Goal: Find specific page/section: Find specific page/section

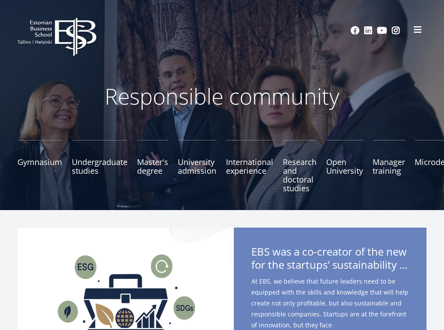
click at [422, 32] on span at bounding box center [418, 29] width 9 height 9
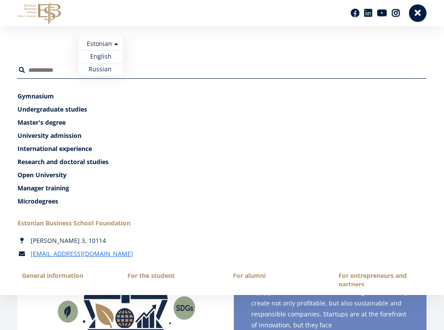
click at [114, 45] on ul "Estonian English Russian" at bounding box center [101, 55] width 44 height 41
click at [109, 57] on link "English" at bounding box center [101, 56] width 44 height 13
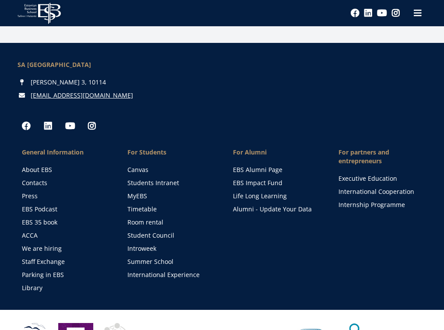
scroll to position [1285, 0]
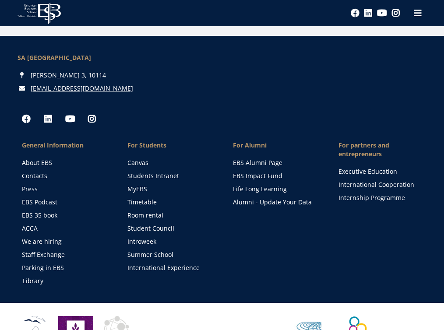
click at [32, 277] on link "Library" at bounding box center [67, 281] width 88 height 9
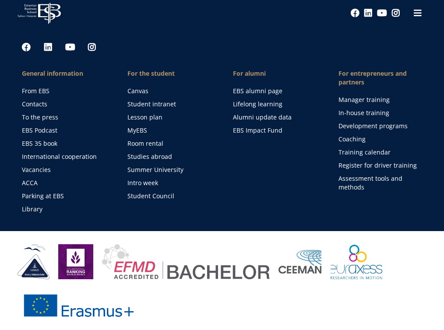
scroll to position [1357, 0]
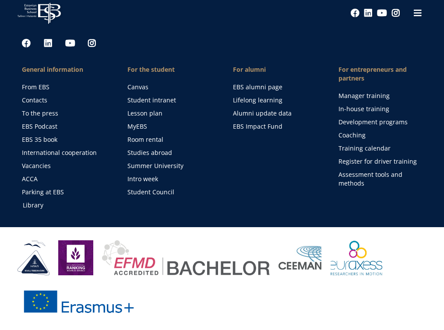
click at [28, 203] on font "Library" at bounding box center [33, 205] width 21 height 8
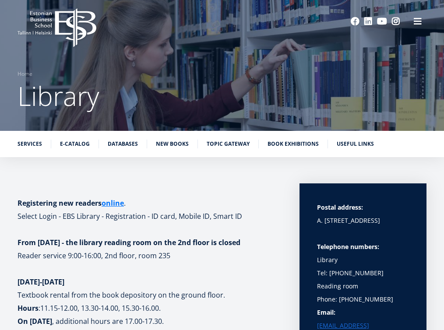
scroll to position [10, 0]
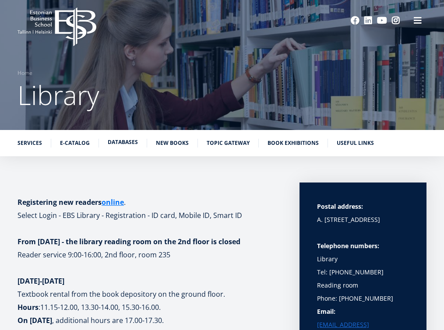
click at [117, 142] on font "Databases" at bounding box center [123, 141] width 30 height 7
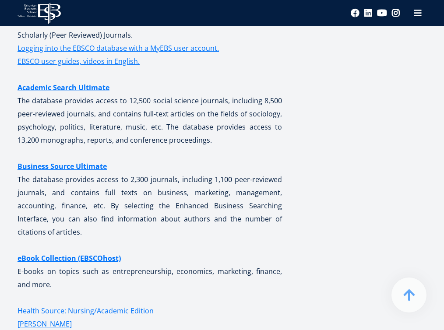
scroll to position [2259, 0]
